Goal: Navigation & Orientation: Find specific page/section

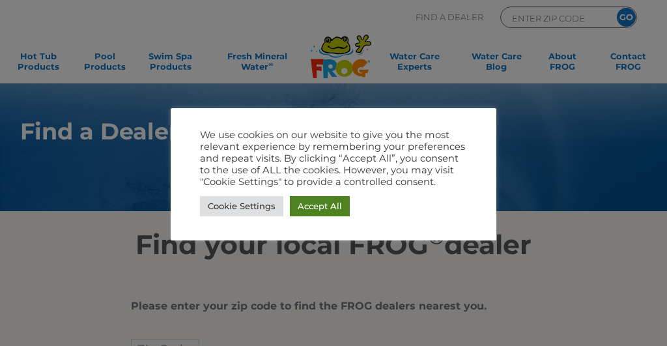
click at [328, 206] on link "Accept All" at bounding box center [320, 206] width 60 height 20
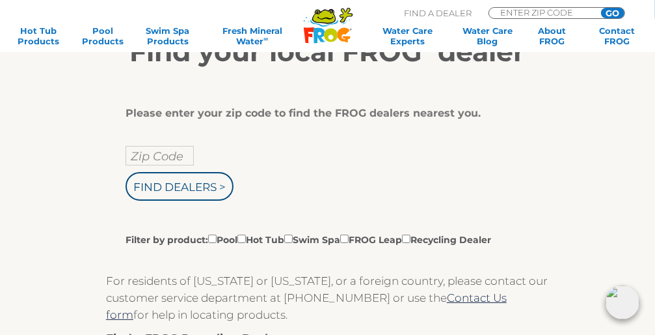
scroll to position [288, 0]
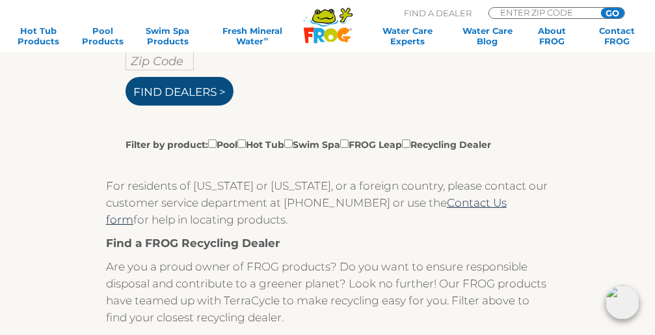
click at [159, 94] on input "Find Dealers >" at bounding box center [180, 91] width 108 height 29
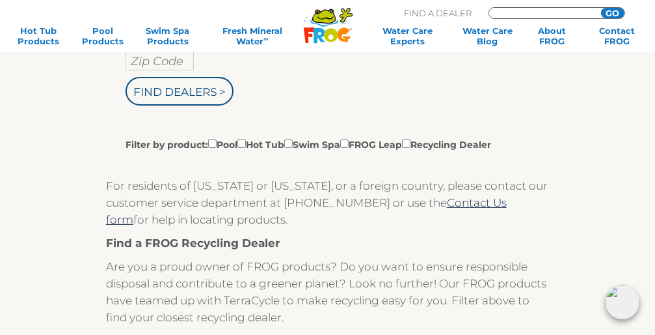
type input "ENTER ZIP CODE"
click at [160, 66] on input "text" at bounding box center [160, 61] width 68 height 20
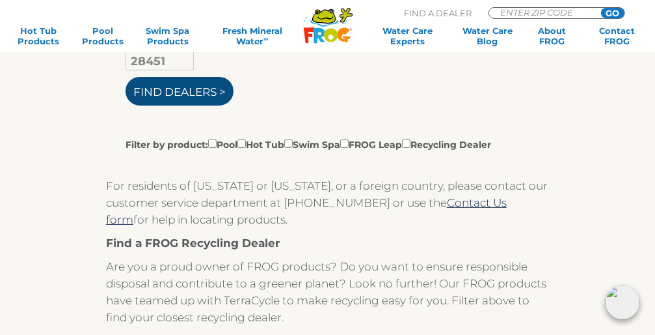
type input "28451"
click at [160, 87] on input "Find Dealers >" at bounding box center [180, 91] width 108 height 29
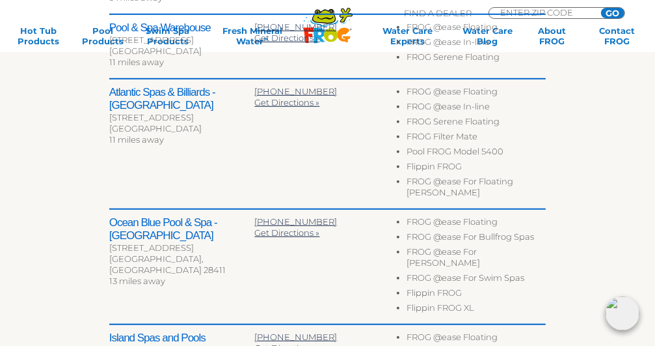
scroll to position [672, 0]
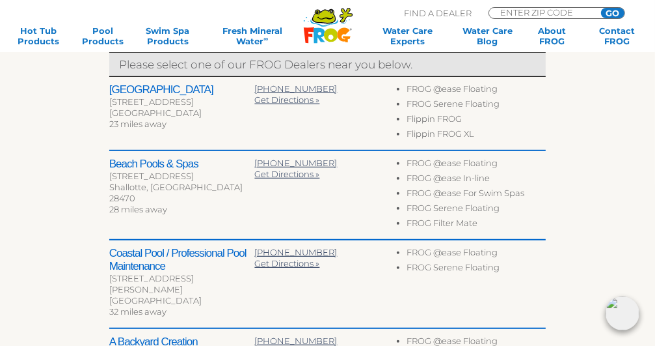
scroll to position [383, 0]
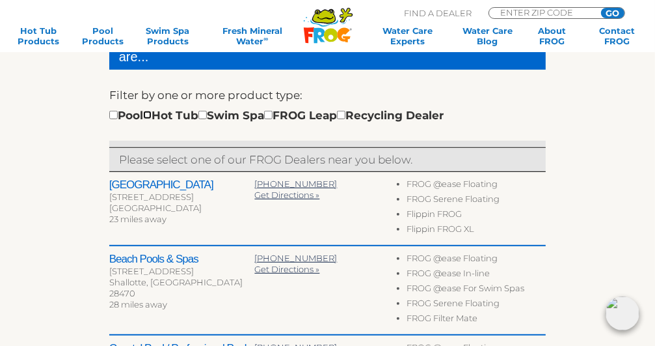
click at [152, 115] on input "checkbox" at bounding box center [147, 115] width 8 height 8
checkbox input "true"
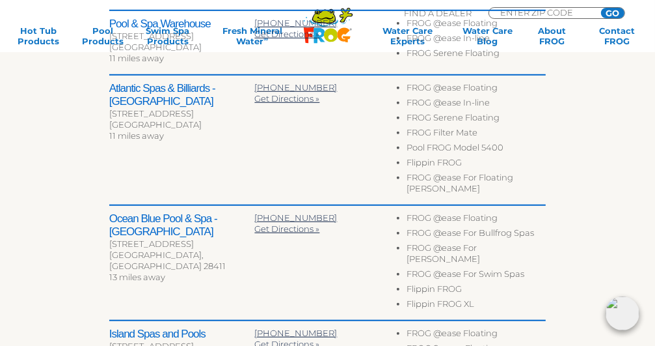
scroll to position [710, 0]
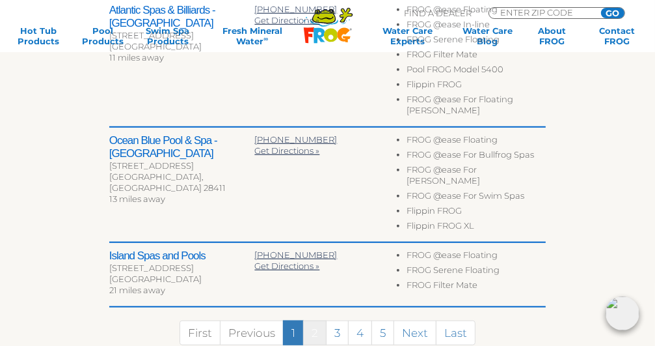
click at [312, 320] on link "2" at bounding box center [314, 332] width 23 height 25
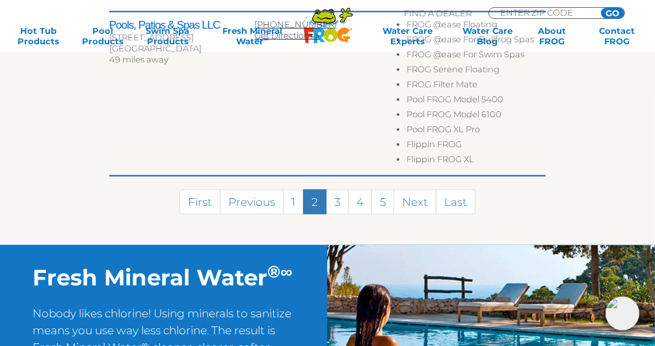
scroll to position [994, 0]
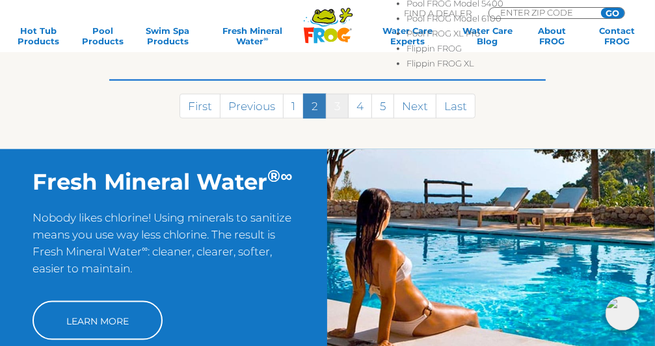
click at [336, 95] on link "3" at bounding box center [337, 106] width 23 height 25
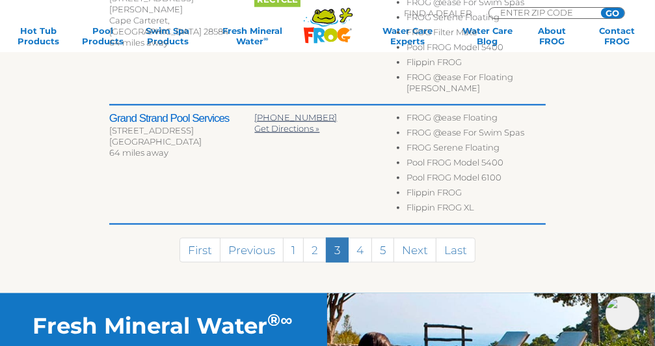
scroll to position [1115, 0]
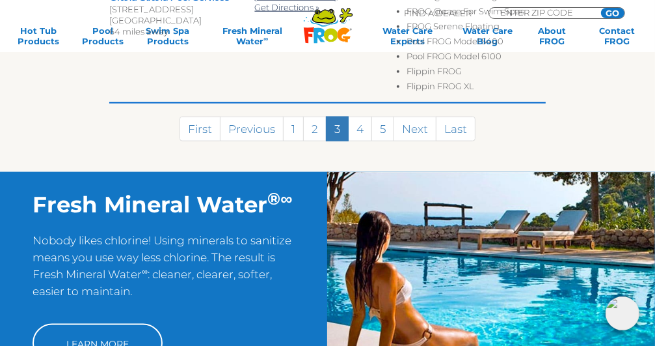
click at [172, 38] on div "Grand Strand Pool Services 2523 Forestbrook Rd Unit I Myrtle Beach, SC 29588 64…" at bounding box center [327, 43] width 437 height 119
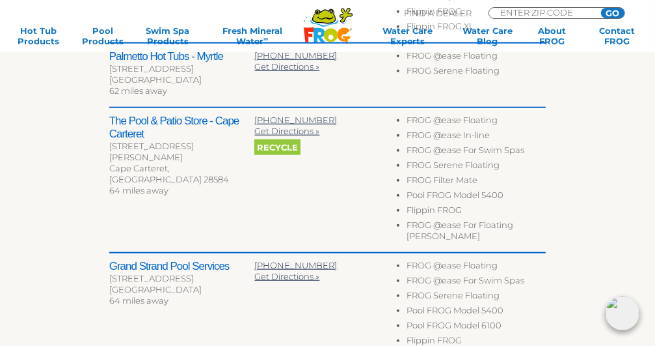
scroll to position [838, 0]
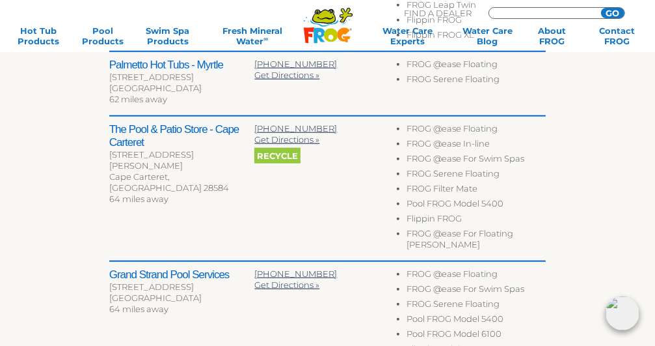
click at [547, 10] on input "Zip Code Form" at bounding box center [543, 12] width 88 height 9
type input "28451"
click at [614, 14] on input "GO" at bounding box center [612, 13] width 23 height 10
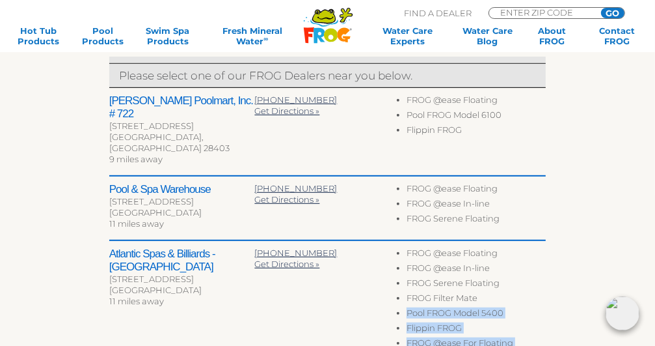
scroll to position [471, 0]
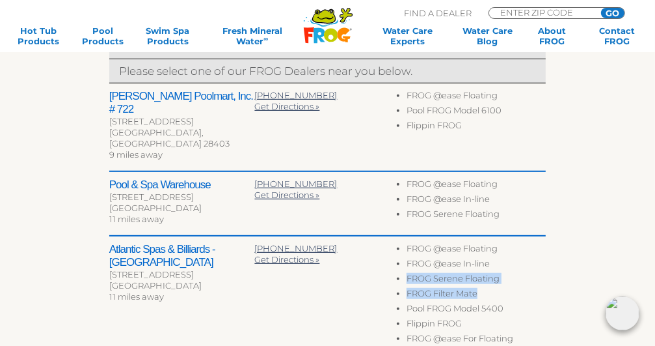
drag, startPoint x: 596, startPoint y: 288, endPoint x: 613, endPoint y: 236, distance: 54.8
click at [613, 236] on div "← Move left → Move right ↑ Move up ↓ Move down + Zoom in - Zoom out Home Jump l…" at bounding box center [327, 201] width 655 height 825
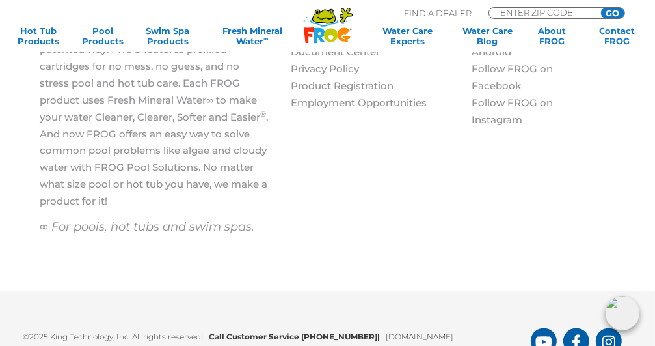
scroll to position [1506, 0]
